Goal: Task Accomplishment & Management: Manage account settings

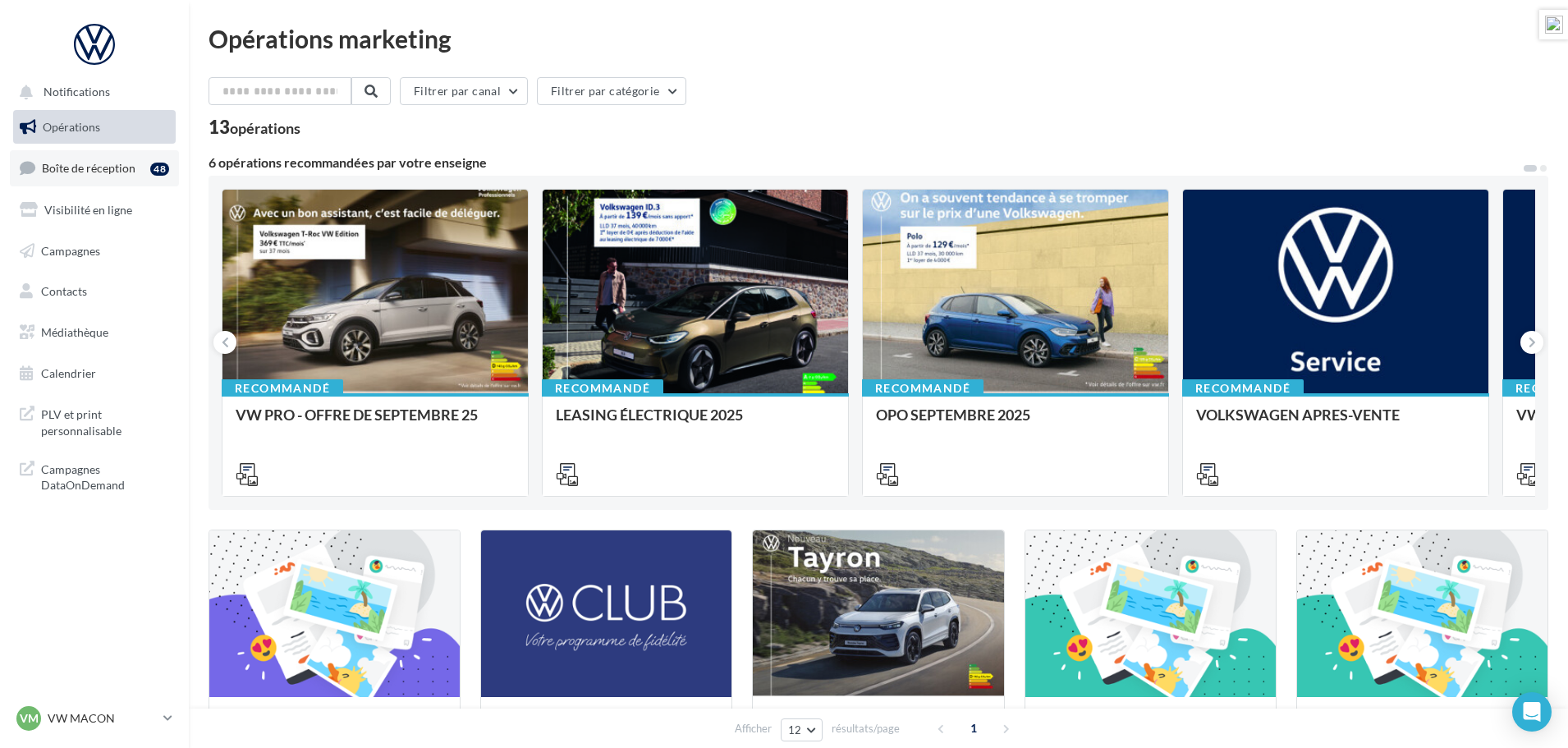
click at [106, 170] on span "Boîte de réception" at bounding box center [88, 168] width 94 height 14
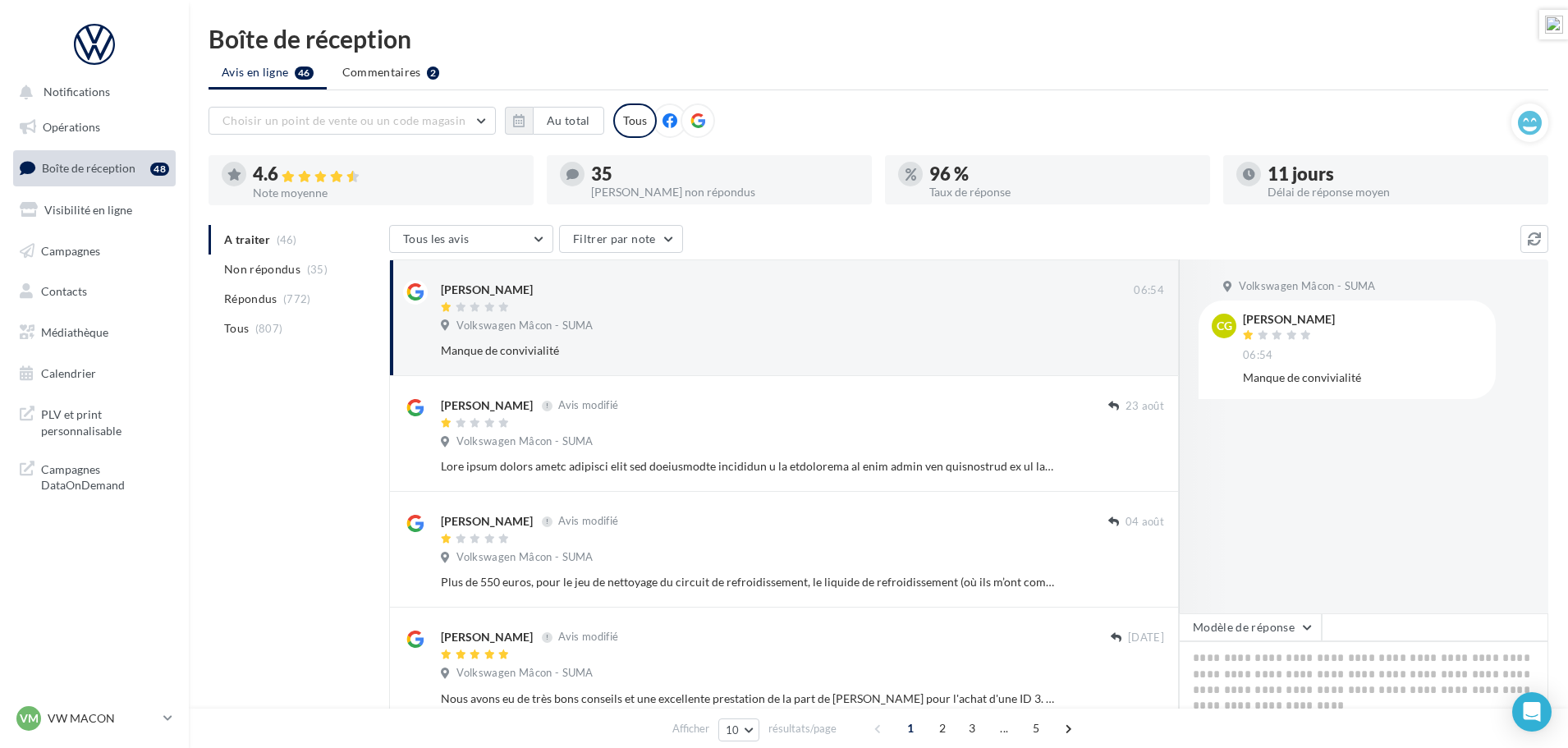
click at [699, 121] on icon at bounding box center [697, 121] width 15 height 15
click at [559, 123] on button "Au total" at bounding box center [568, 121] width 72 height 28
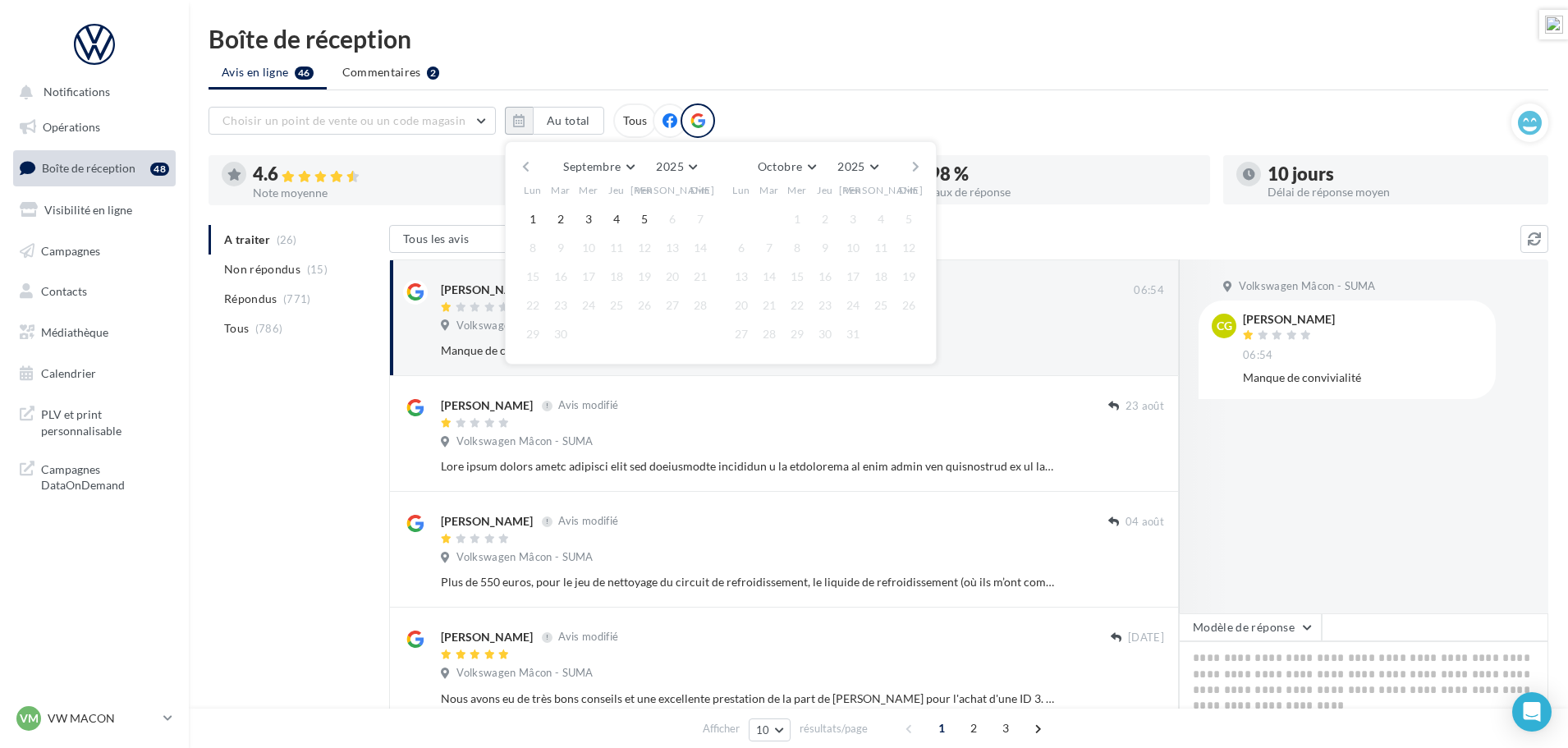
click at [524, 170] on button "button" at bounding box center [526, 166] width 14 height 23
click at [559, 221] on button "1" at bounding box center [561, 220] width 24 height 24
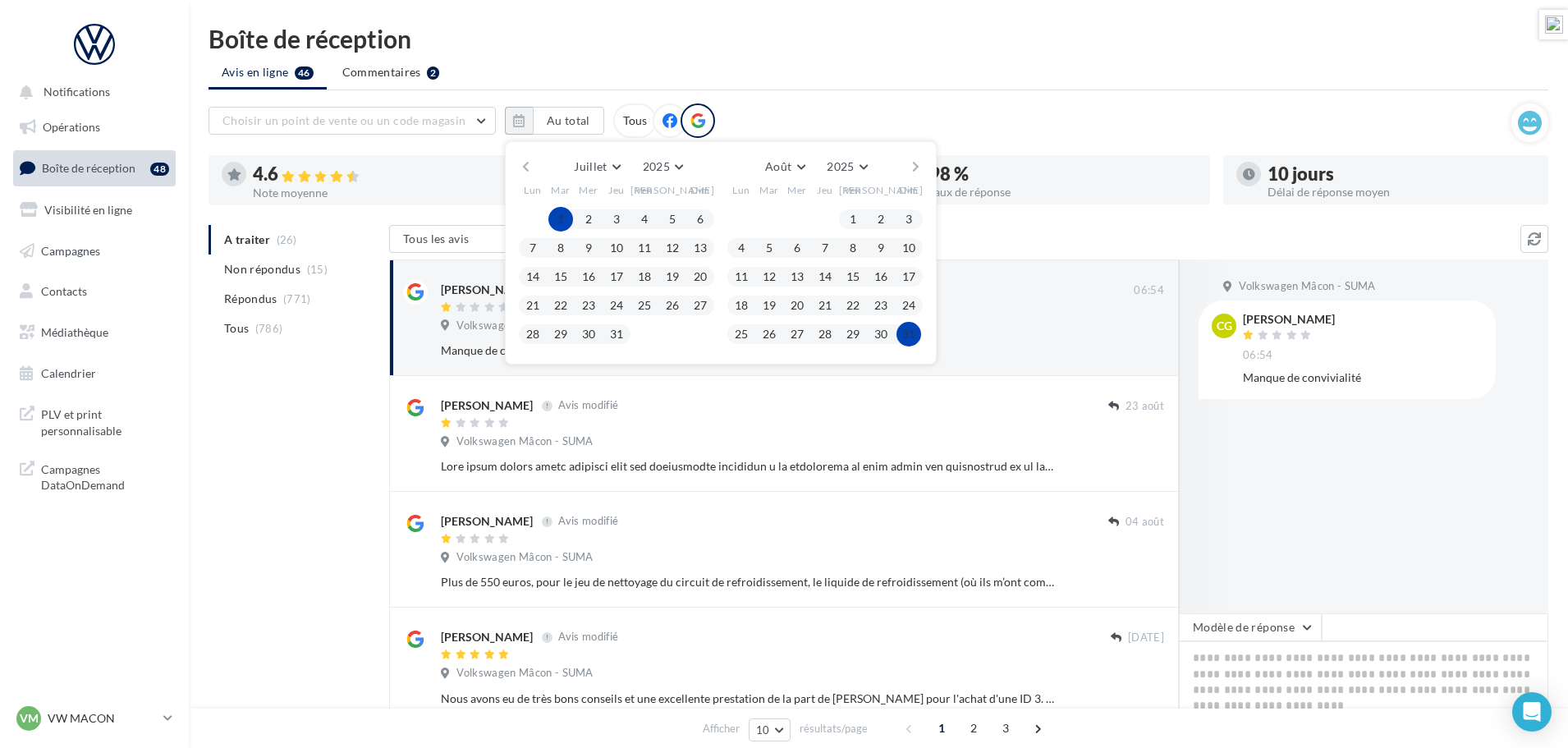
click at [906, 333] on button "31" at bounding box center [909, 334] width 24 height 24
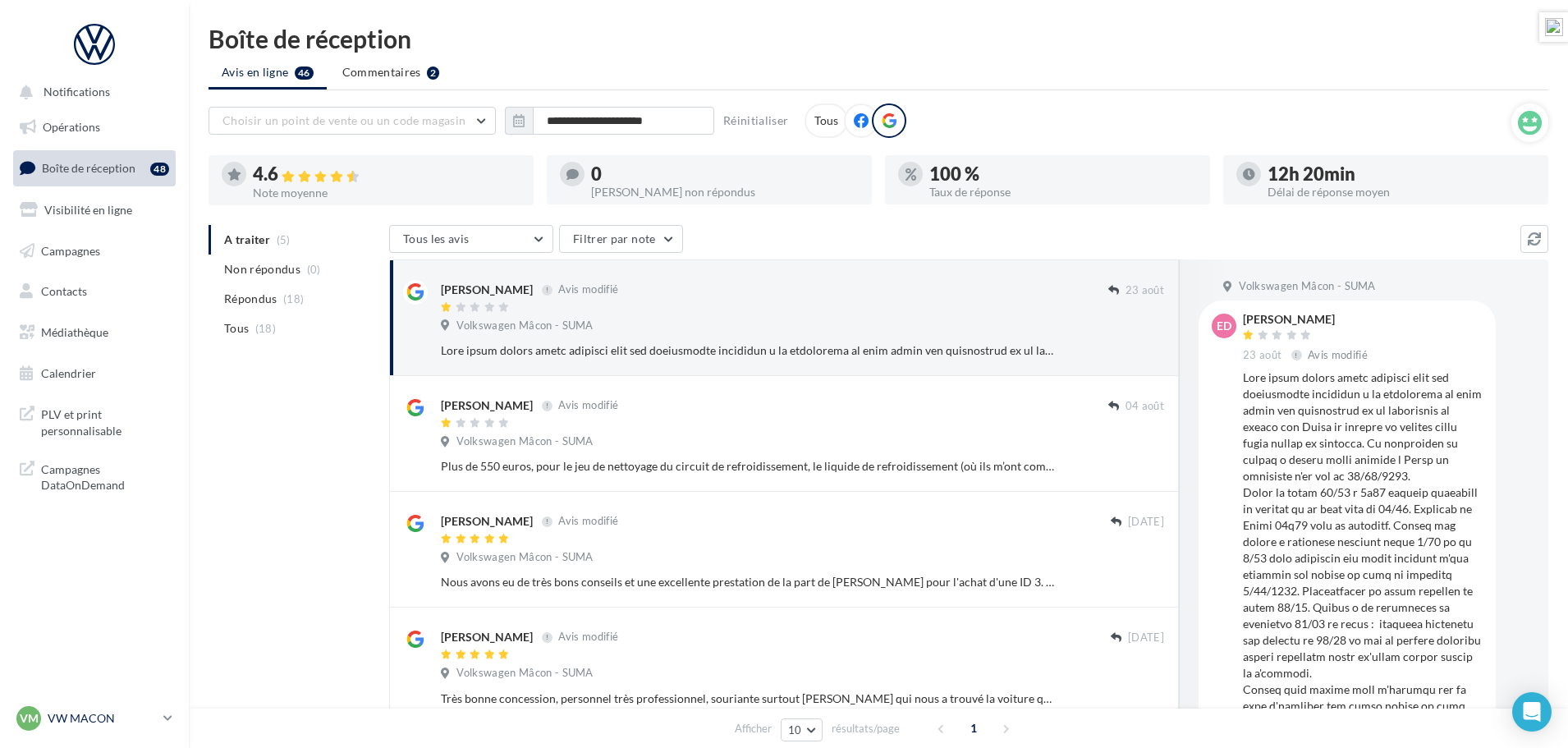
click at [87, 724] on p "VW MACON" at bounding box center [101, 718] width 109 height 17
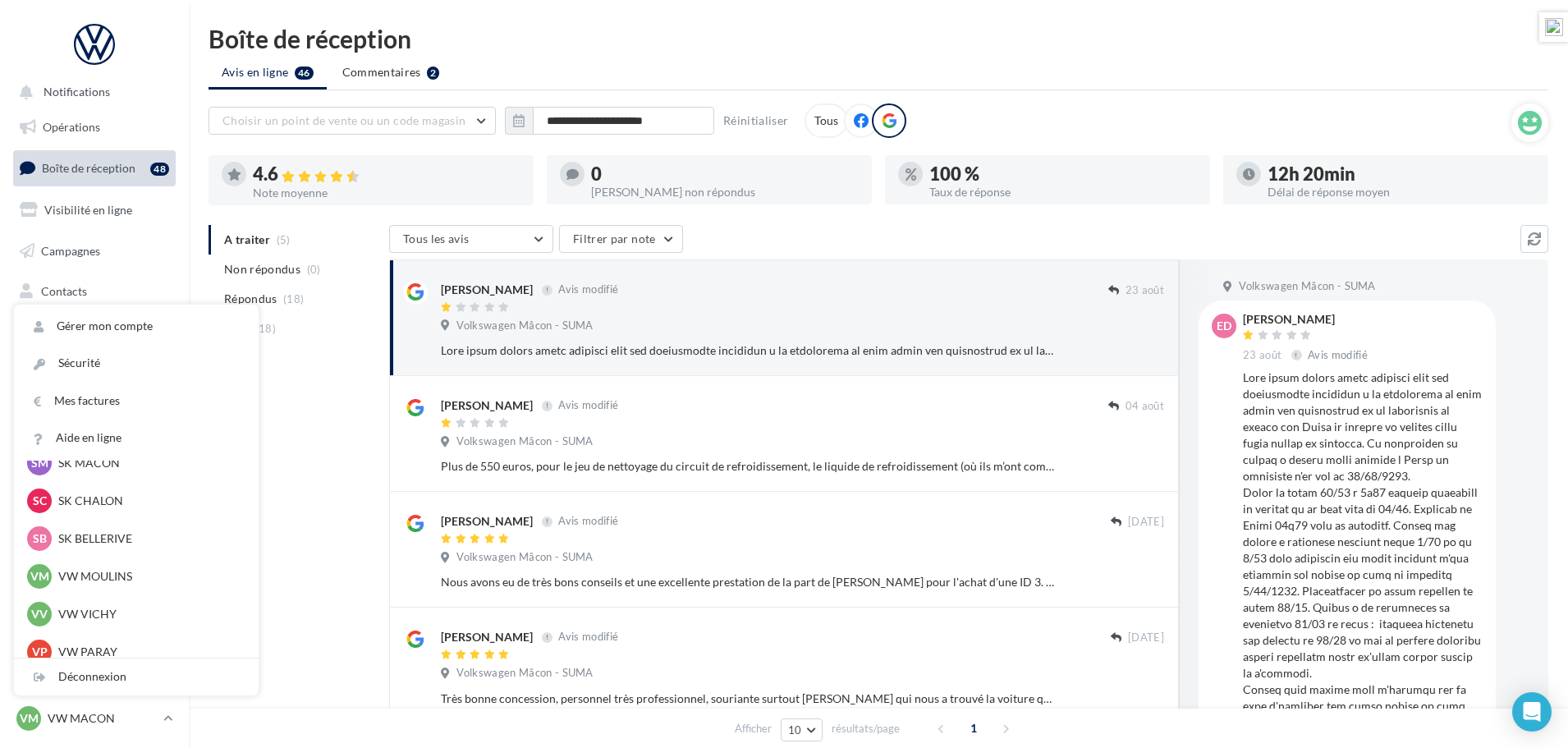
scroll to position [493, 0]
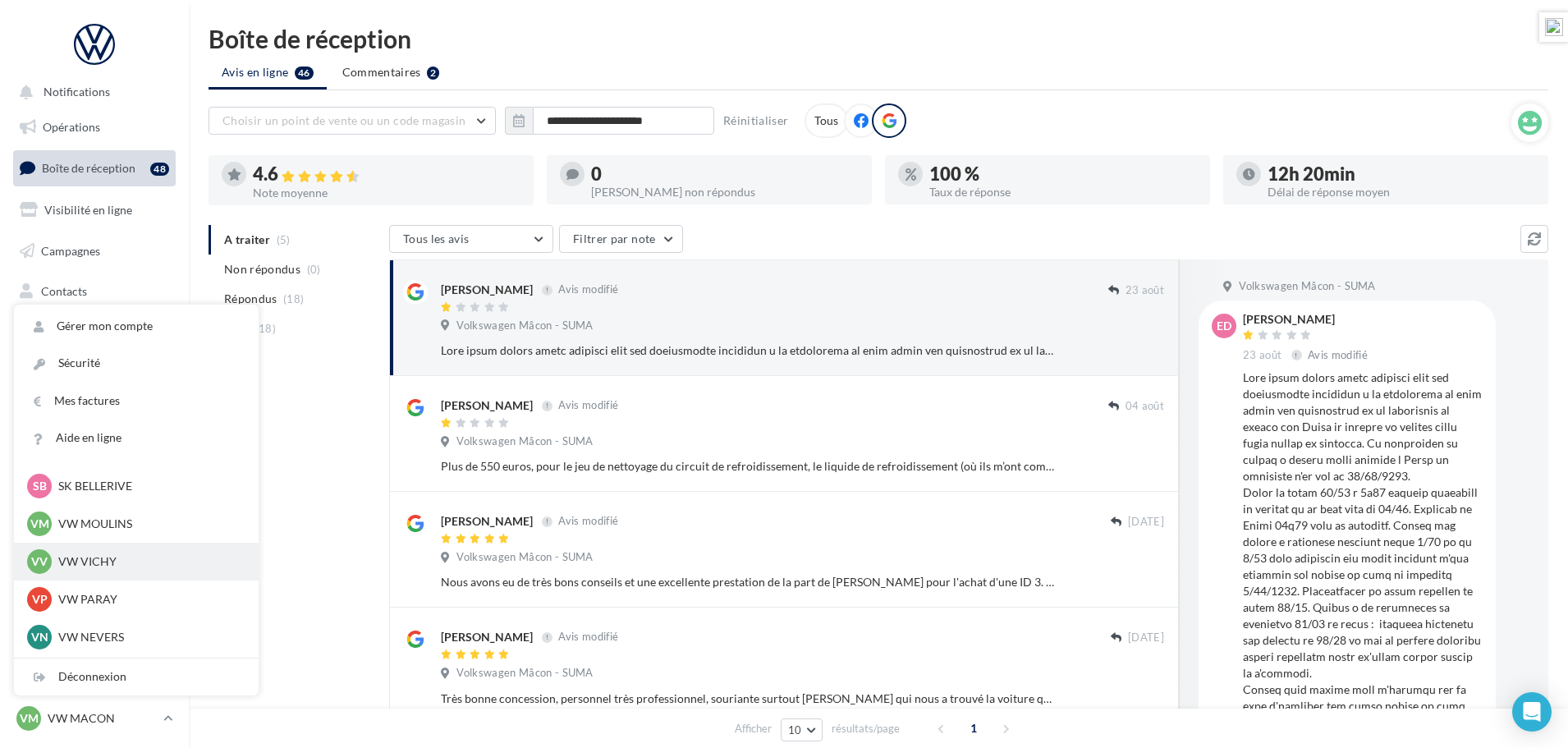
click at [102, 562] on p "VW VICHY" at bounding box center [149, 562] width 180 height 17
